Goal: Task Accomplishment & Management: Use online tool/utility

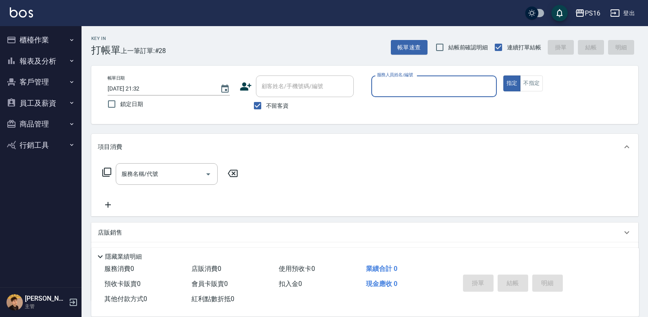
click at [67, 42] on button "櫃檯作業" at bounding box center [40, 39] width 75 height 21
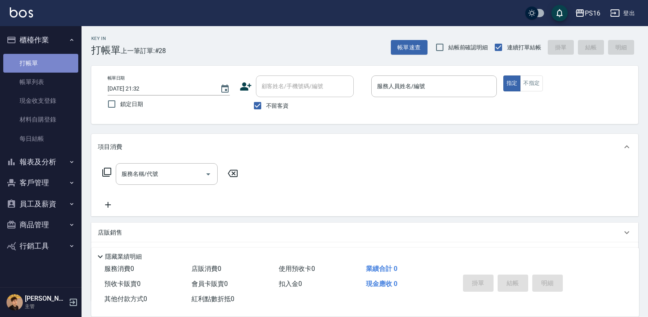
click at [54, 62] on link "打帳單" at bounding box center [40, 63] width 75 height 19
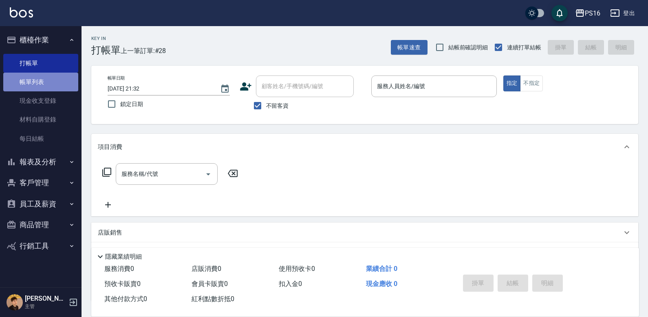
click at [46, 84] on link "帳單列表" at bounding box center [40, 82] width 75 height 19
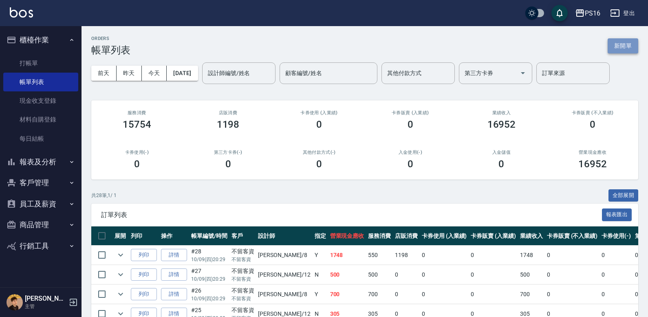
click at [624, 40] on button "新開單" at bounding box center [623, 45] width 31 height 15
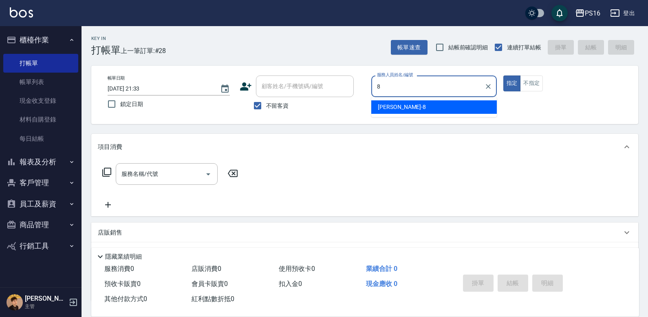
type input "簡君文-8"
type button "true"
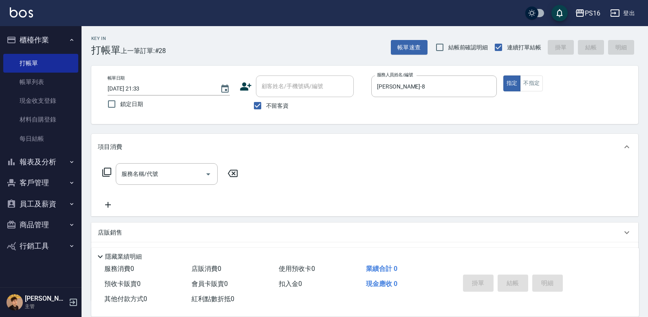
click at [105, 171] on icon at bounding box center [107, 172] width 10 height 10
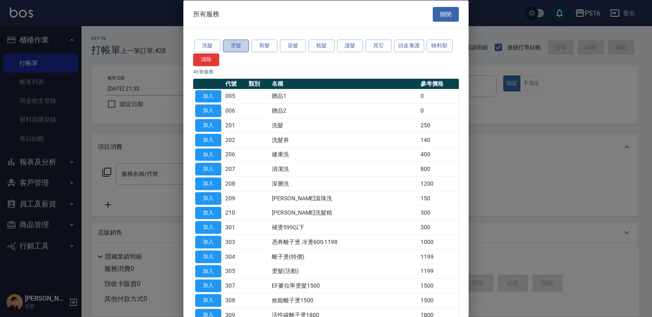
click at [237, 44] on button "燙髮" at bounding box center [236, 46] width 26 height 13
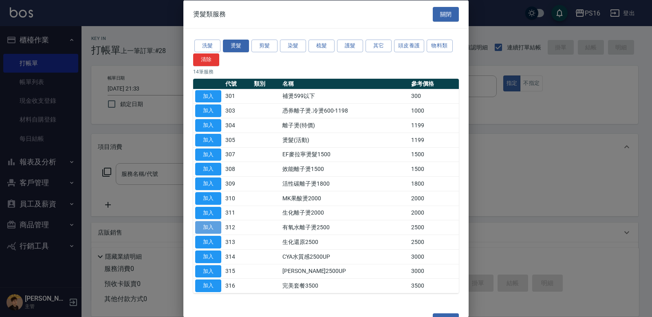
click at [214, 226] on button "加入" at bounding box center [208, 227] width 26 height 13
type input "有氧水離子燙2500(312)"
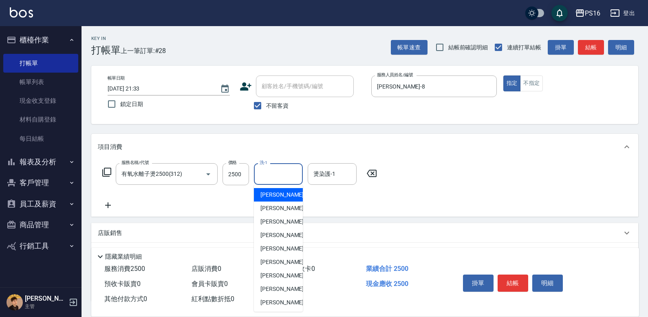
click at [267, 177] on input "洗-1" at bounding box center [279, 174] width 42 height 14
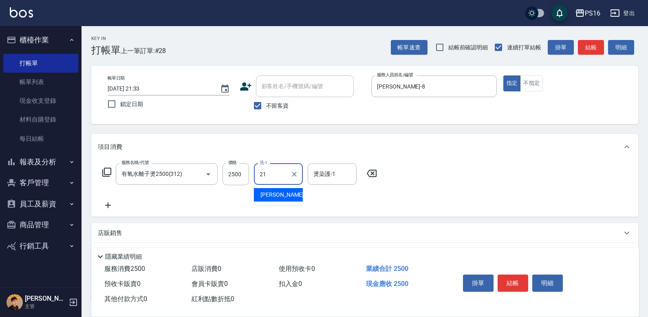
type input "林裕芳-21"
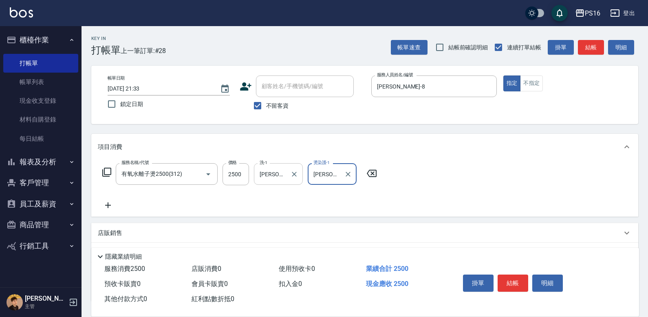
type input "林裕芳-21"
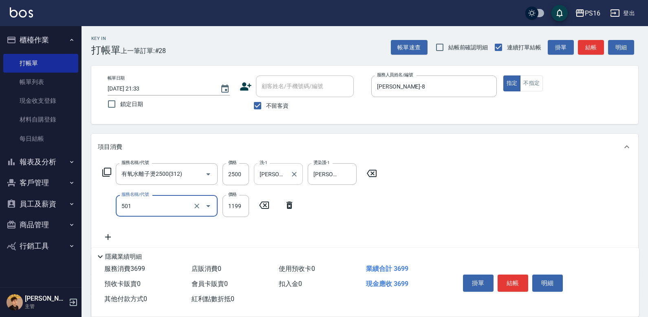
type input "染髮(501)"
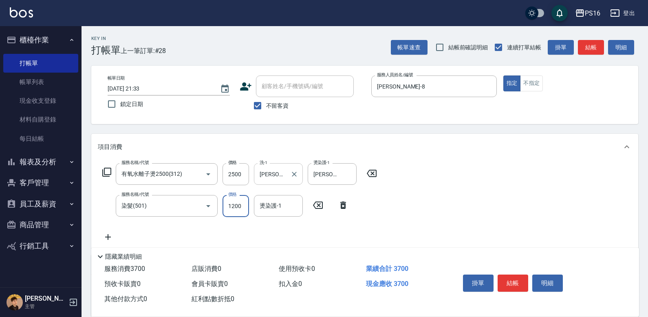
type input "1200"
type input "簡君文-8"
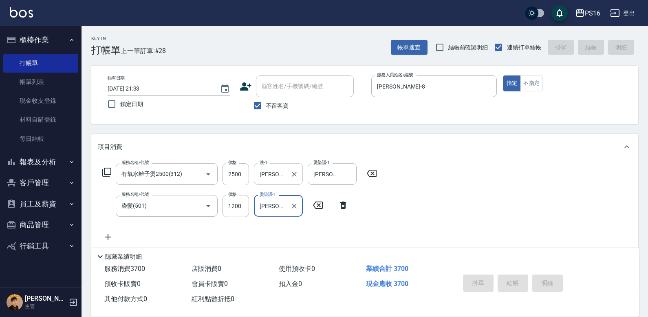
type input "2025/10/09 21:38"
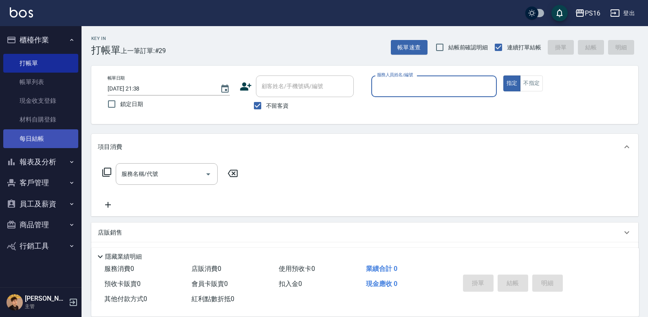
click at [53, 131] on link "每日結帳" at bounding box center [40, 138] width 75 height 19
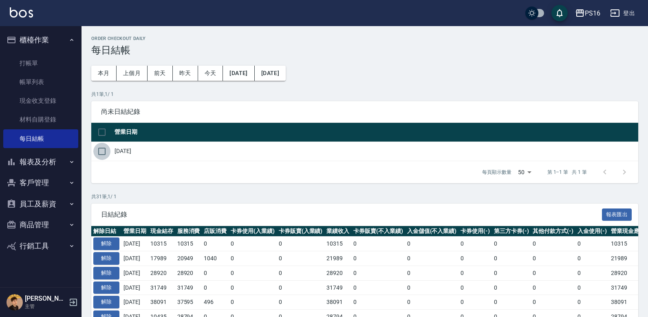
click at [98, 150] on input "checkbox" at bounding box center [101, 151] width 17 height 17
checkbox input "true"
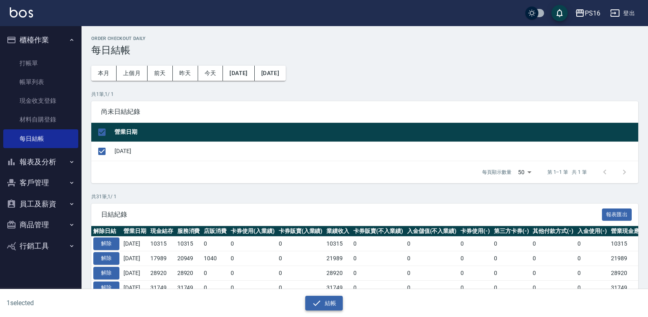
click at [328, 300] on button "結帳" at bounding box center [324, 303] width 38 height 15
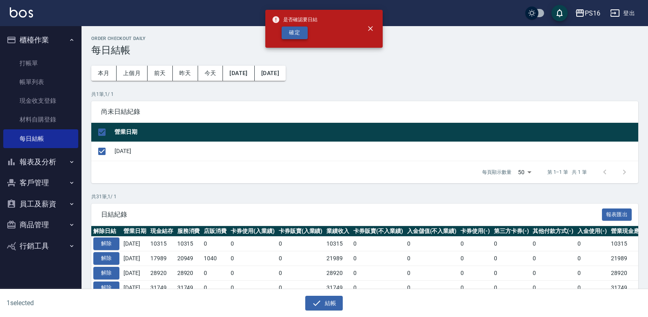
click at [291, 31] on button "確定" at bounding box center [295, 32] width 26 height 13
checkbox input "false"
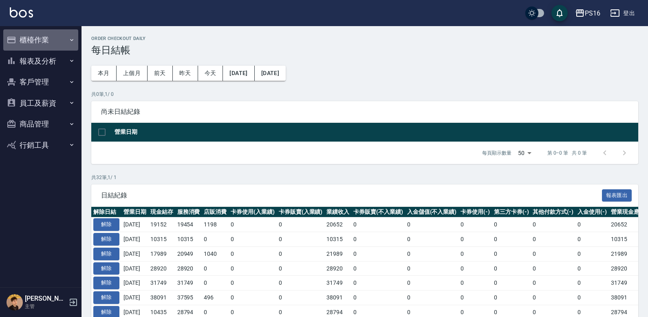
click at [65, 39] on button "櫃檯作業" at bounding box center [40, 39] width 75 height 21
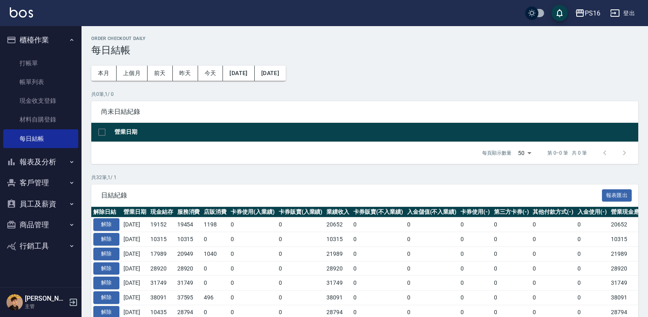
click at [50, 160] on button "報表及分析" at bounding box center [40, 161] width 75 height 21
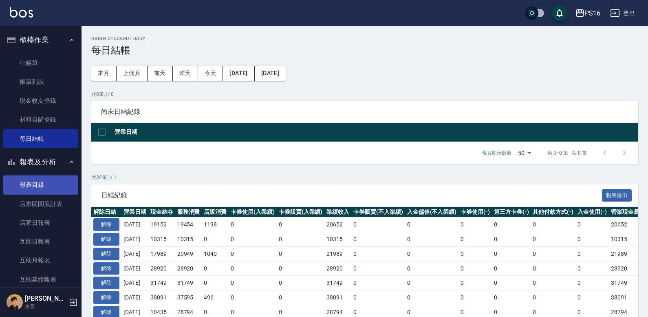
click at [47, 180] on link "報表目錄" at bounding box center [40, 184] width 75 height 19
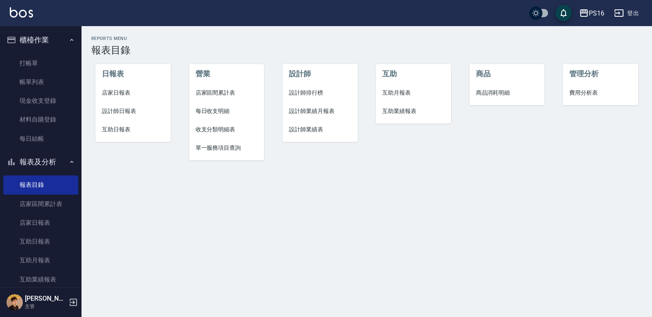
click at [126, 93] on span "店家日報表" at bounding box center [133, 92] width 62 height 9
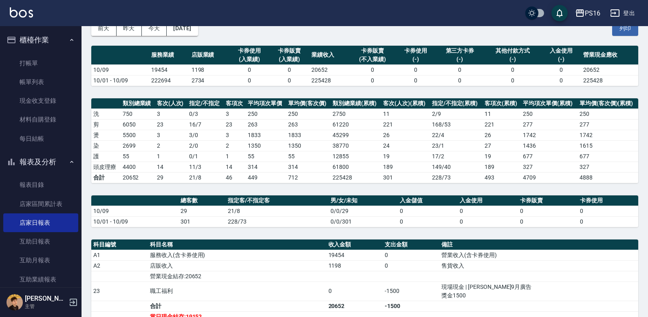
scroll to position [21, 0]
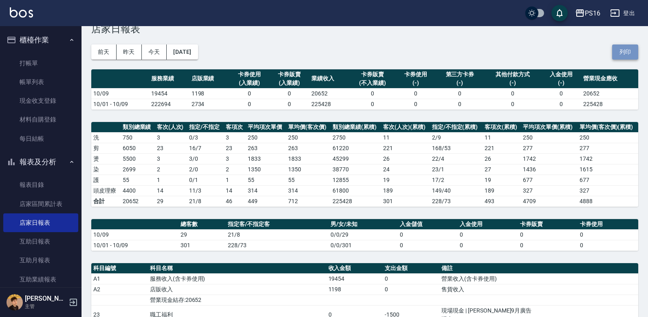
click at [621, 50] on button "列印" at bounding box center [625, 51] width 26 height 15
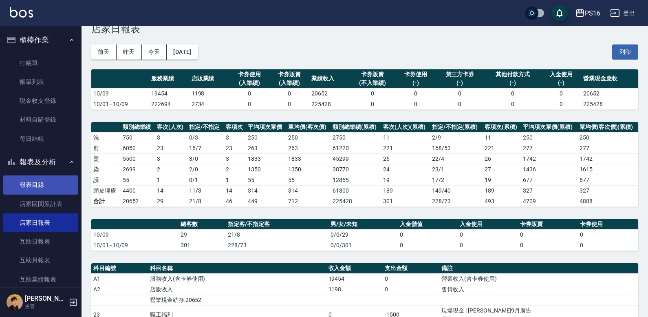
click at [34, 183] on link "報表目錄" at bounding box center [40, 184] width 75 height 19
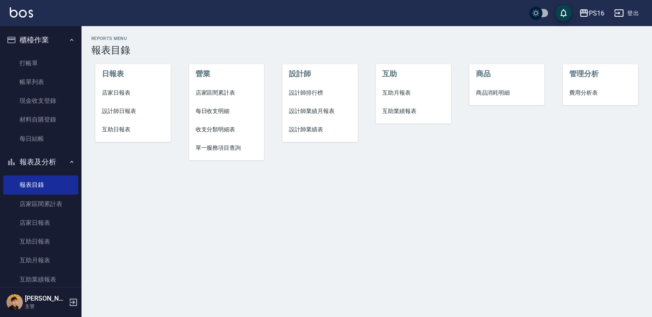
click at [126, 112] on span "設計師日報表" at bounding box center [133, 111] width 62 height 9
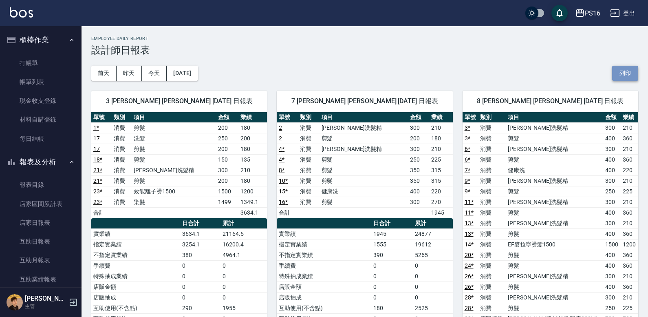
click at [628, 73] on button "列印" at bounding box center [625, 73] width 26 height 15
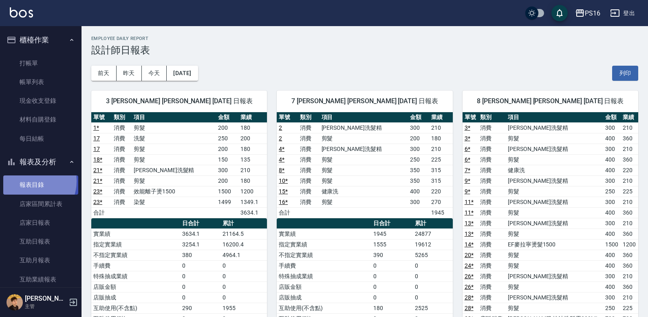
click at [30, 181] on link "報表目錄" at bounding box center [40, 184] width 75 height 19
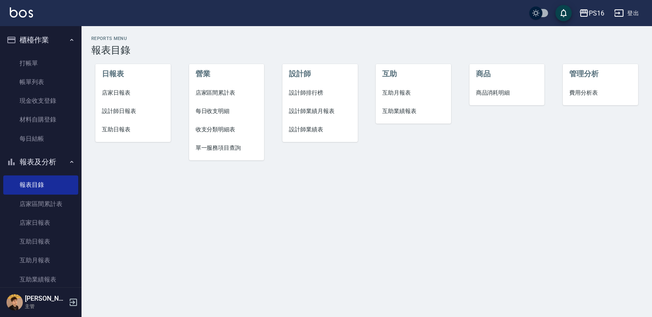
click at [109, 128] on span "互助日報表" at bounding box center [133, 129] width 62 height 9
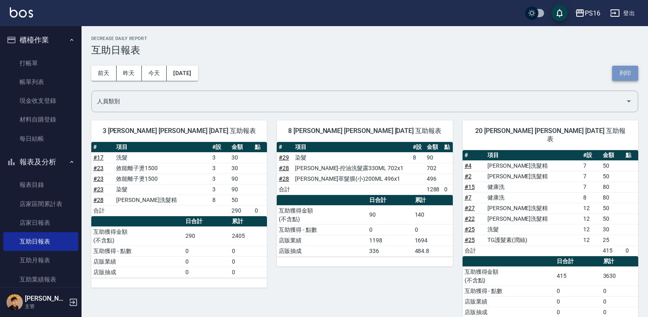
click at [621, 71] on button "列印" at bounding box center [625, 73] width 26 height 15
